Goal: Transaction & Acquisition: Download file/media

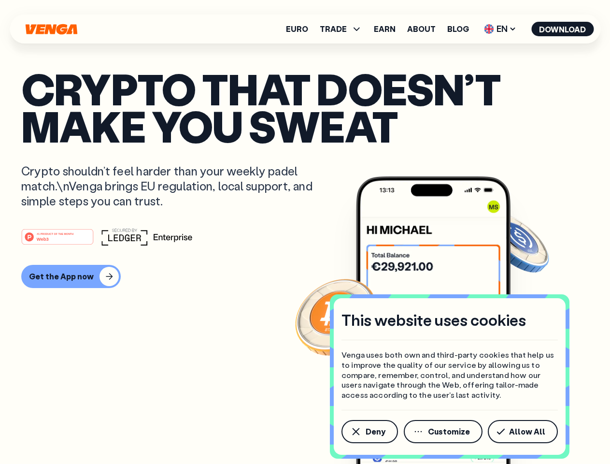
click at [305, 232] on div "#1 PRODUCT OF THE MONTH Web3" at bounding box center [304, 236] width 567 height 17
click at [369, 431] on span "Deny" at bounding box center [376, 431] width 20 height 8
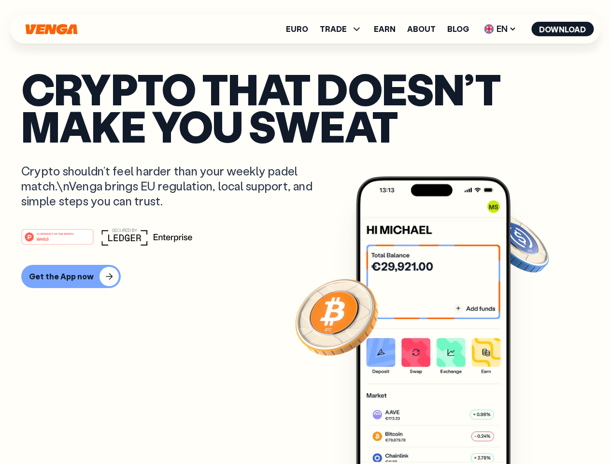
click at [444, 431] on img at bounding box center [433, 338] width 155 height 324
click at [524, 431] on article "Crypto that doesn’t make you sweat Crypto shouldn’t feel harder than your weekl…" at bounding box center [304, 251] width 567 height 362
click at [344, 29] on span "TRADE" at bounding box center [333, 29] width 27 height 8
click at [500, 29] on span "EN" at bounding box center [499, 28] width 39 height 15
click at [563, 29] on button "Download" at bounding box center [562, 29] width 62 height 14
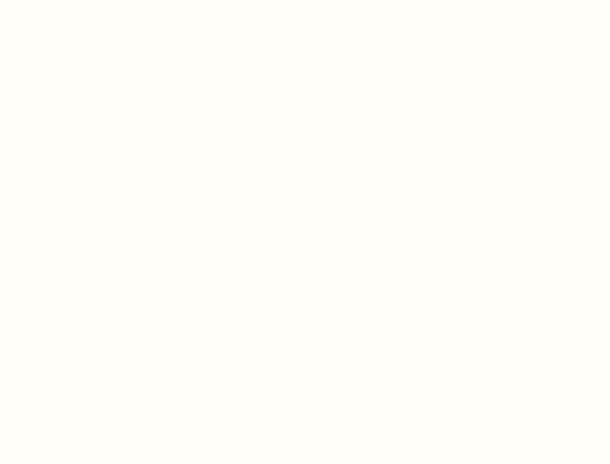
click at [305, 0] on html "This website uses cookies Venga uses both own and third-party cookies that help…" at bounding box center [305, 0] width 610 height 0
click at [70, 0] on html "This website uses cookies Venga uses both own and third-party cookies that help…" at bounding box center [305, 0] width 610 height 0
click at [59, 0] on html "This website uses cookies Venga uses both own and third-party cookies that help…" at bounding box center [305, 0] width 610 height 0
